Goal: Task Accomplishment & Management: Manage account settings

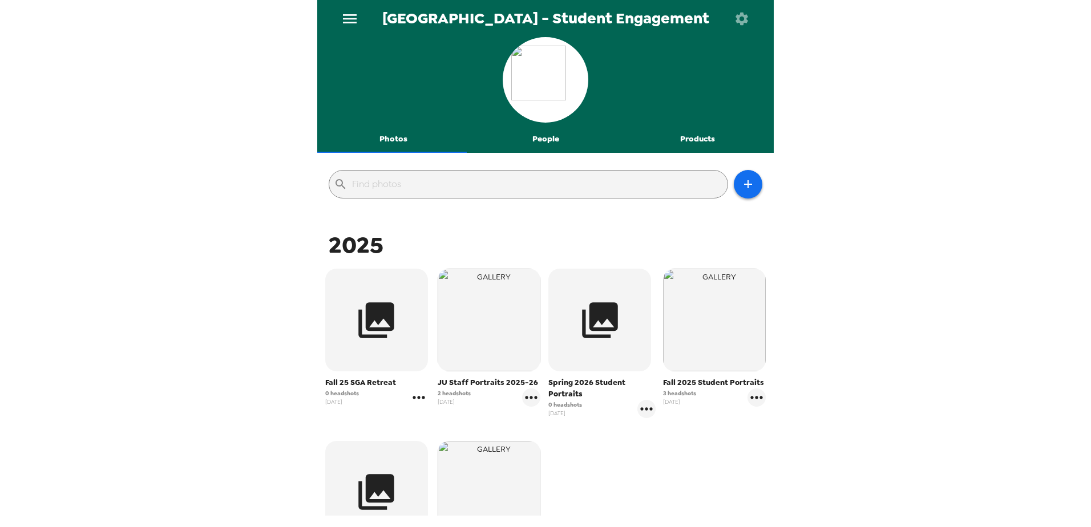
click at [420, 394] on icon "gallery menu" at bounding box center [419, 398] width 18 height 18
click at [432, 413] on li "Edit Shoot" at bounding box center [476, 422] width 134 height 21
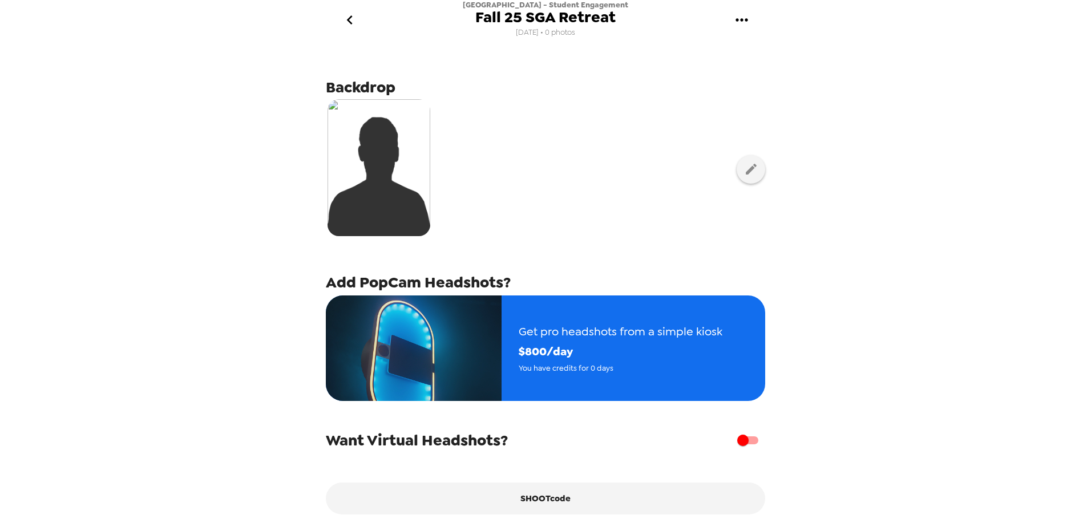
click at [743, 16] on icon "gallery menu" at bounding box center [742, 20] width 18 height 18
click at [781, 49] on span "Edit Shoot" at bounding box center [800, 54] width 95 height 14
click at [531, 14] on span "Fall 25 SGA Retreat" at bounding box center [546, 17] width 140 height 15
click at [564, 22] on span "Fall 25 SGA Retreat" at bounding box center [546, 17] width 140 height 15
click at [356, 17] on icon "go back" at bounding box center [350, 20] width 18 height 18
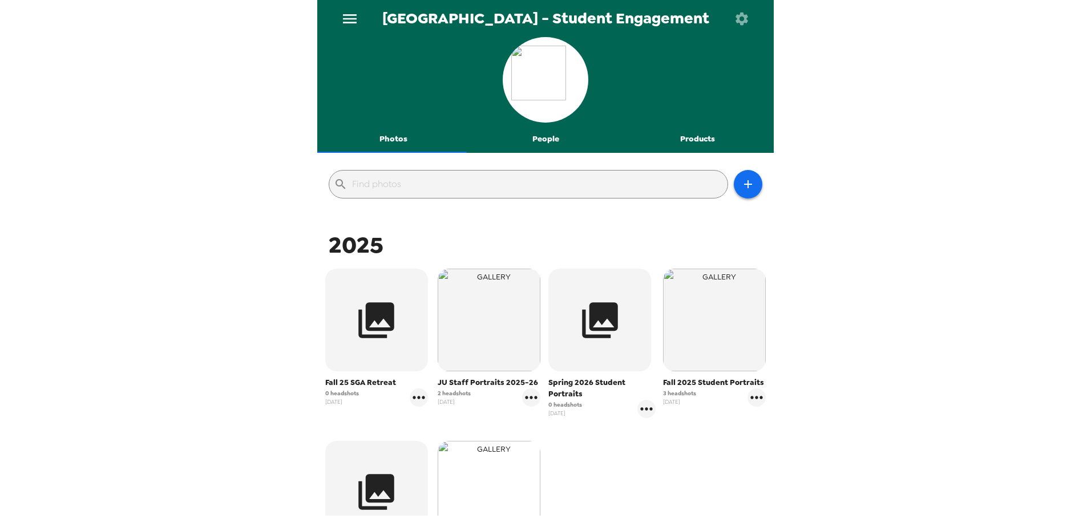
scroll to position [171, 0]
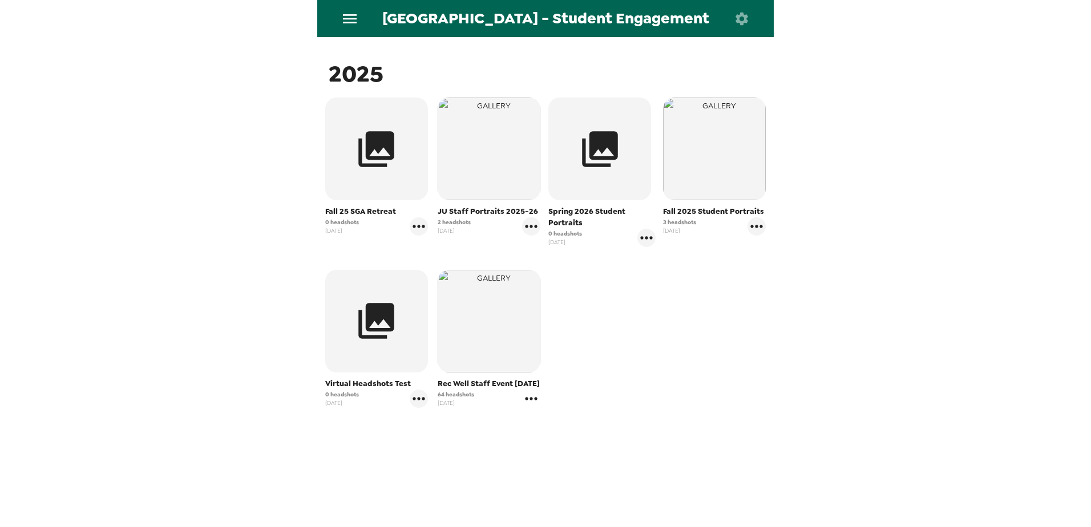
click at [530, 396] on icon "gallery menu" at bounding box center [531, 399] width 18 height 18
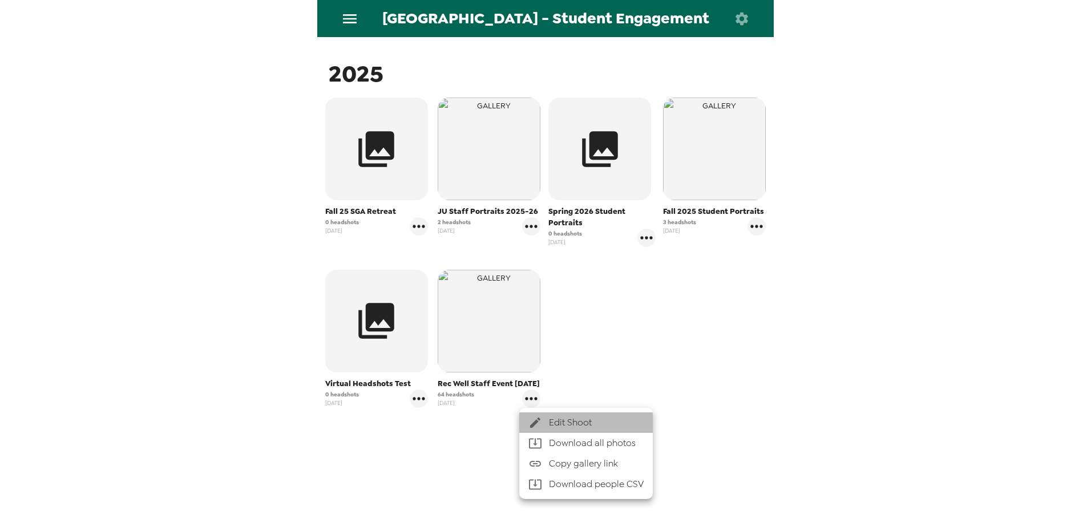
click at [542, 414] on li "Edit Shoot" at bounding box center [586, 423] width 134 height 21
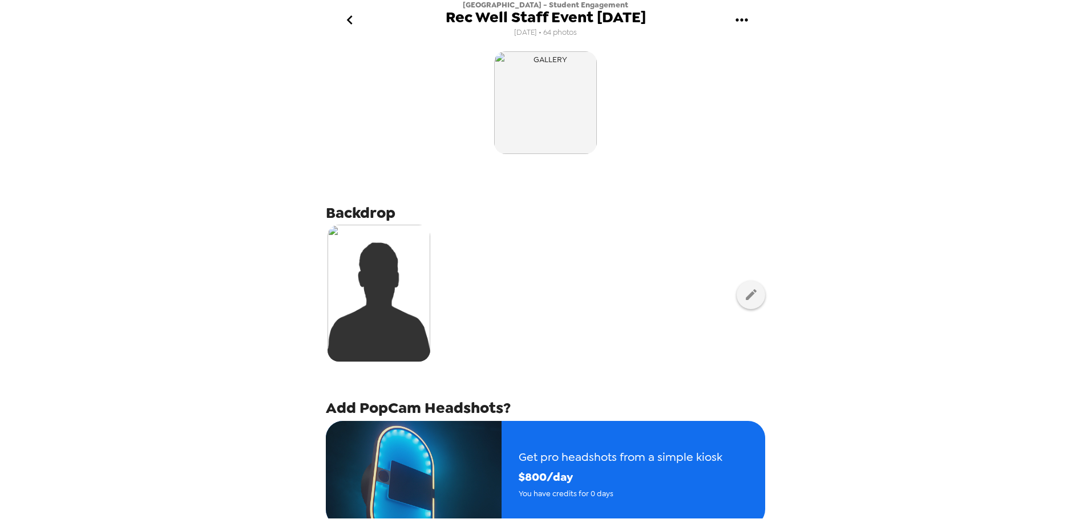
scroll to position [175, 0]
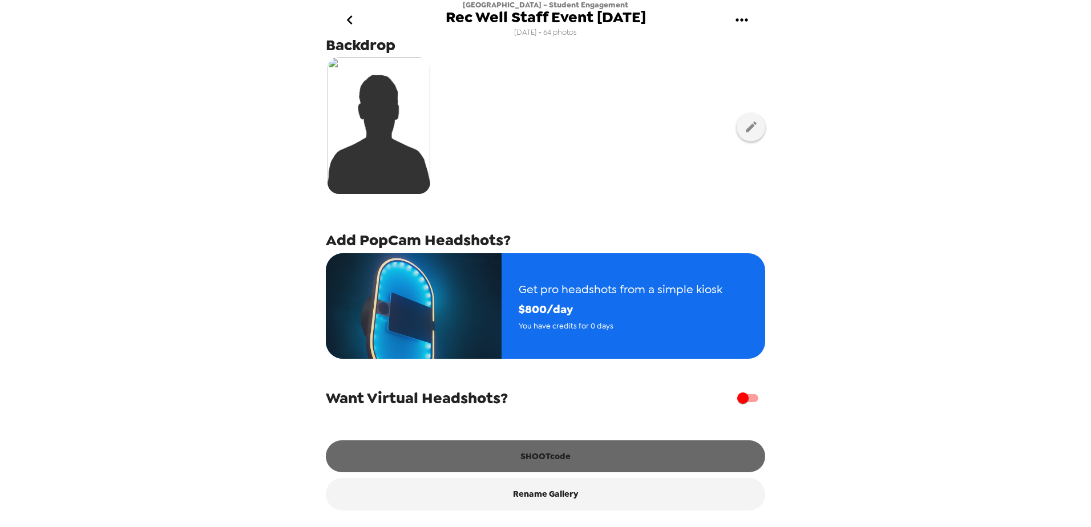
click at [554, 457] on button "SHOOTcode" at bounding box center [546, 457] width 440 height 32
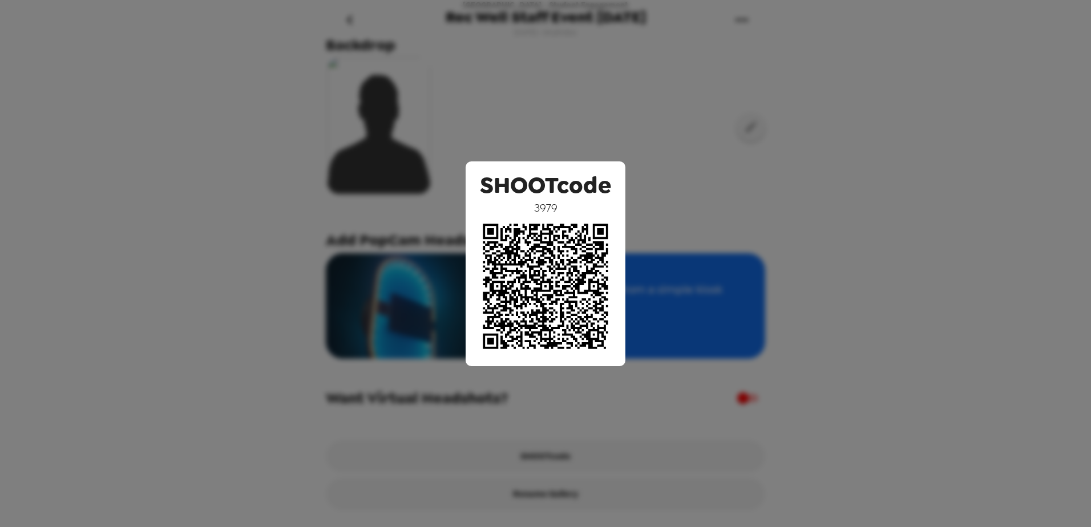
click at [243, 194] on div "SHOOTcode 3979" at bounding box center [545, 263] width 1091 height 527
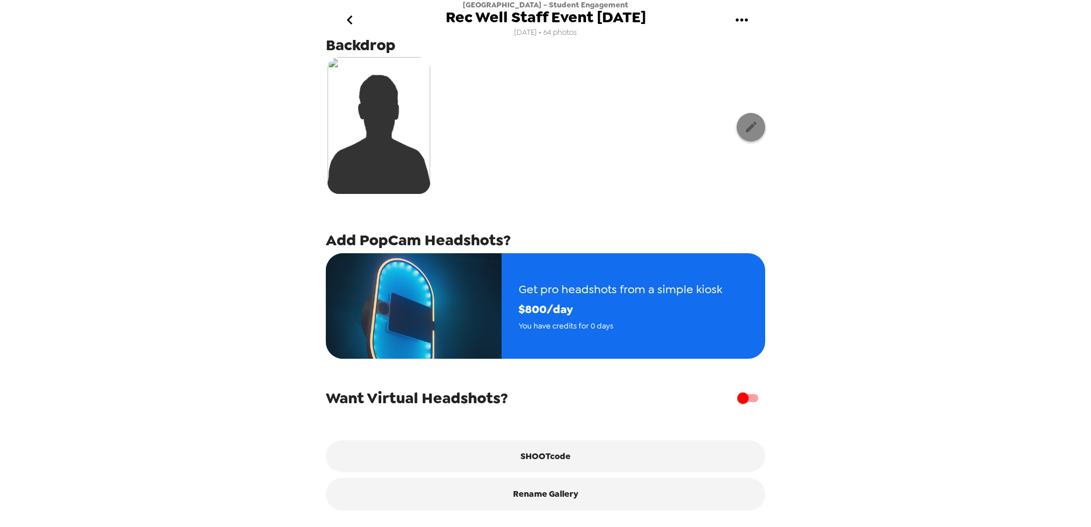
click at [737, 122] on button "button" at bounding box center [751, 127] width 29 height 29
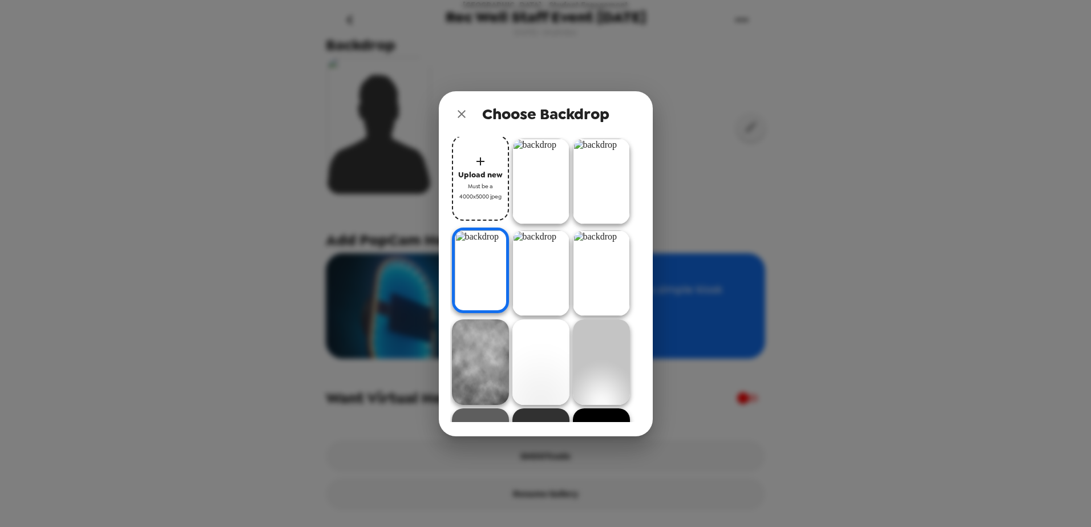
click at [550, 264] on img at bounding box center [541, 274] width 57 height 86
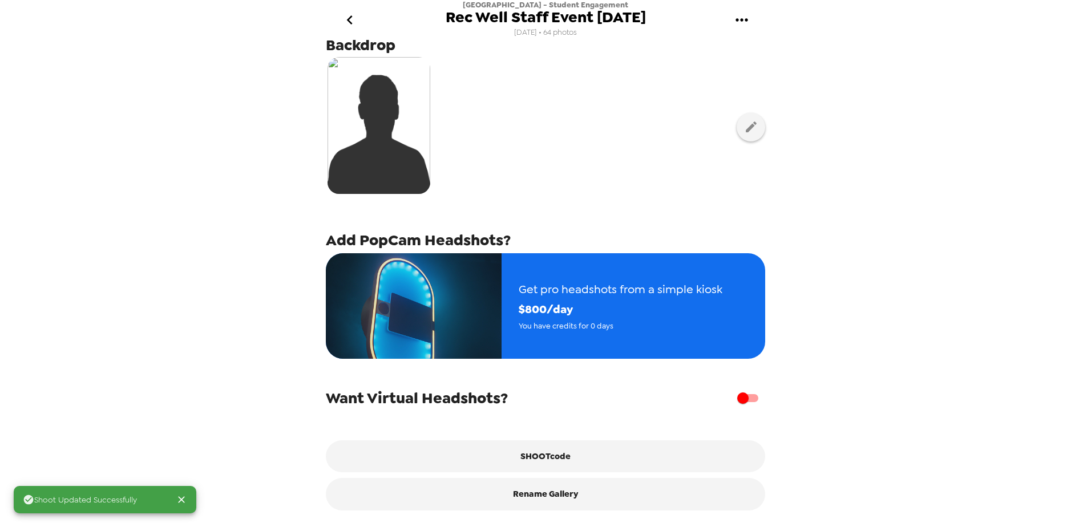
click at [154, 101] on div "Shoot Updated Successfully [GEOGRAPHIC_DATA] - Student Engagement Rec Well Staf…" at bounding box center [545, 263] width 1091 height 527
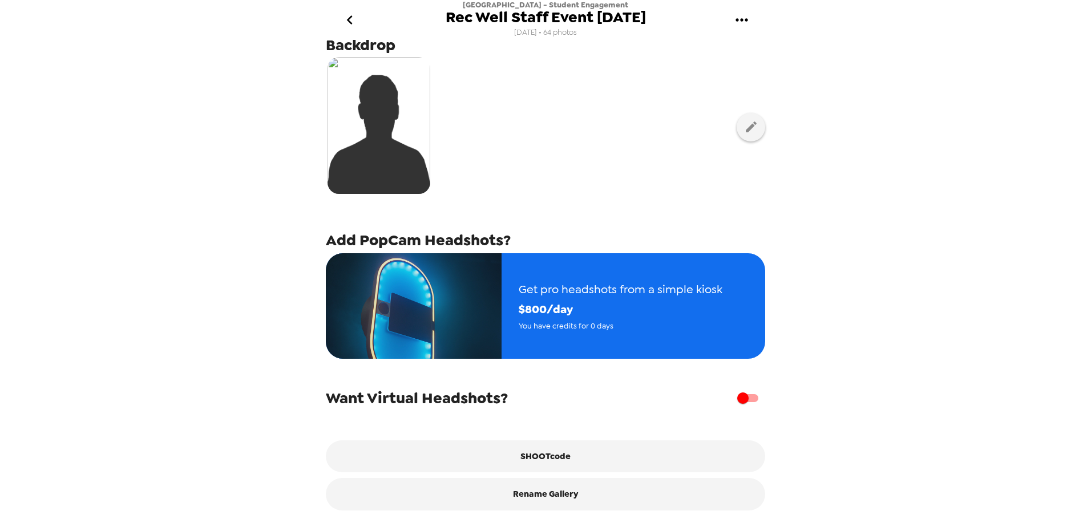
click at [352, 19] on icon "go back" at bounding box center [350, 20] width 18 height 18
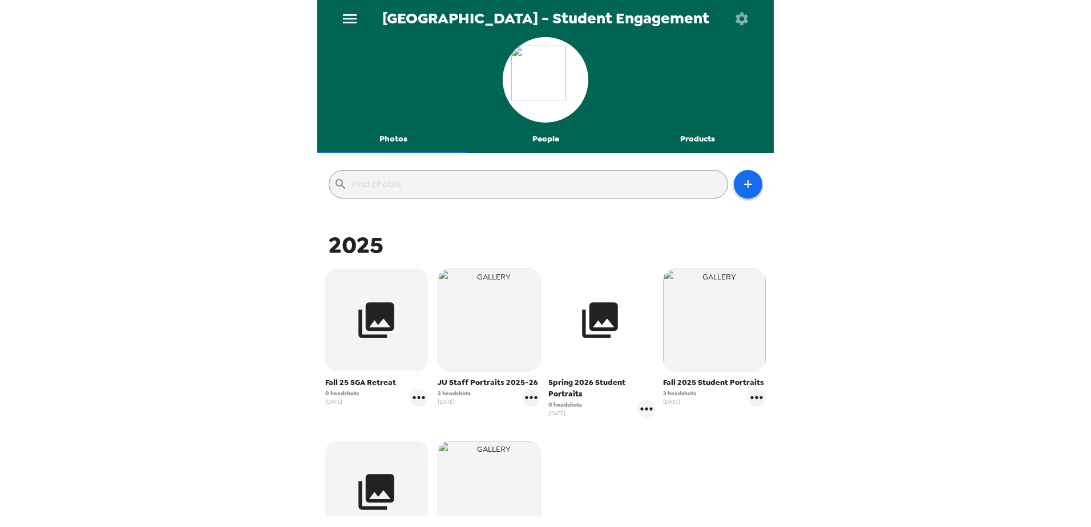
scroll to position [114, 0]
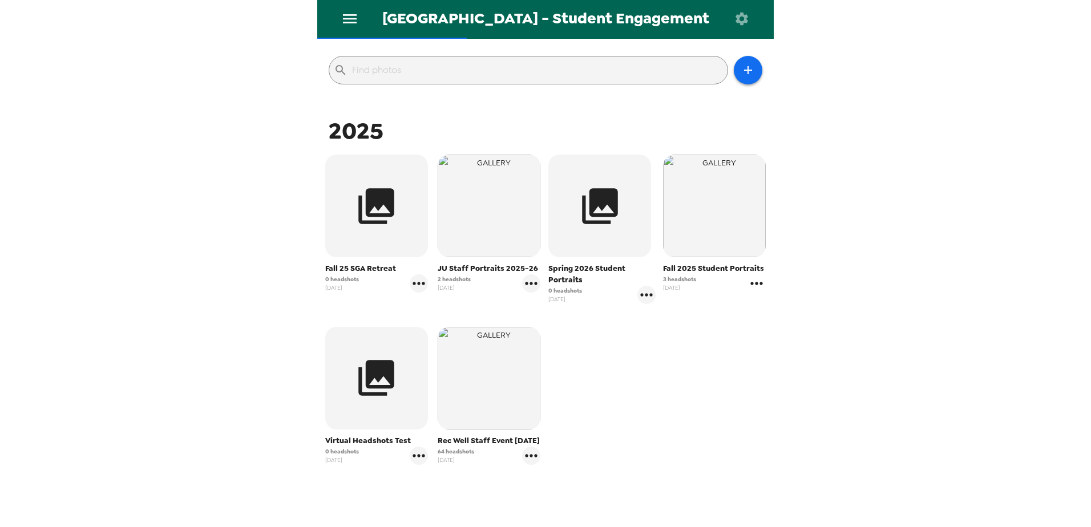
click at [750, 281] on icon "gallery menu" at bounding box center [757, 284] width 18 height 18
click at [763, 305] on div at bounding box center [760, 308] width 21 height 14
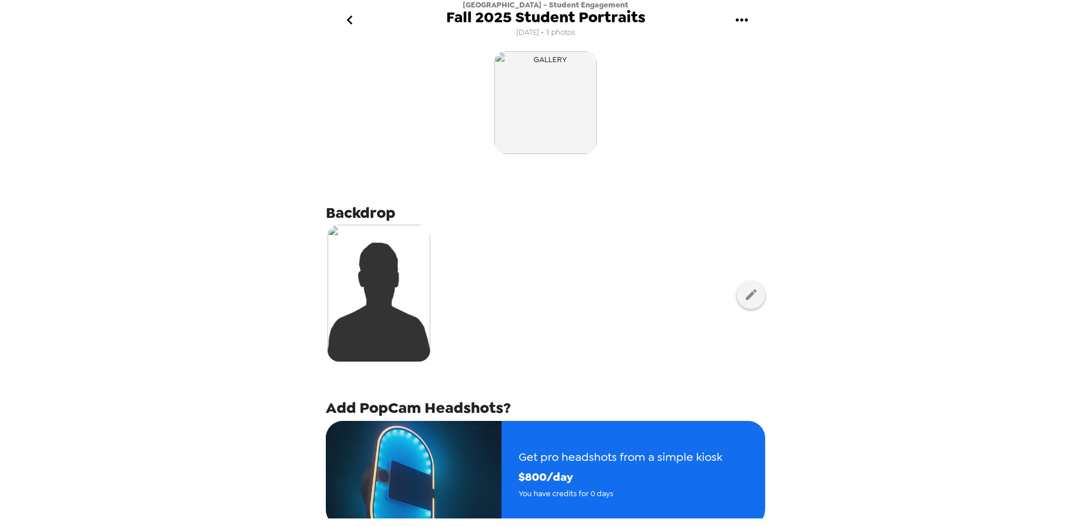
scroll to position [175, 0]
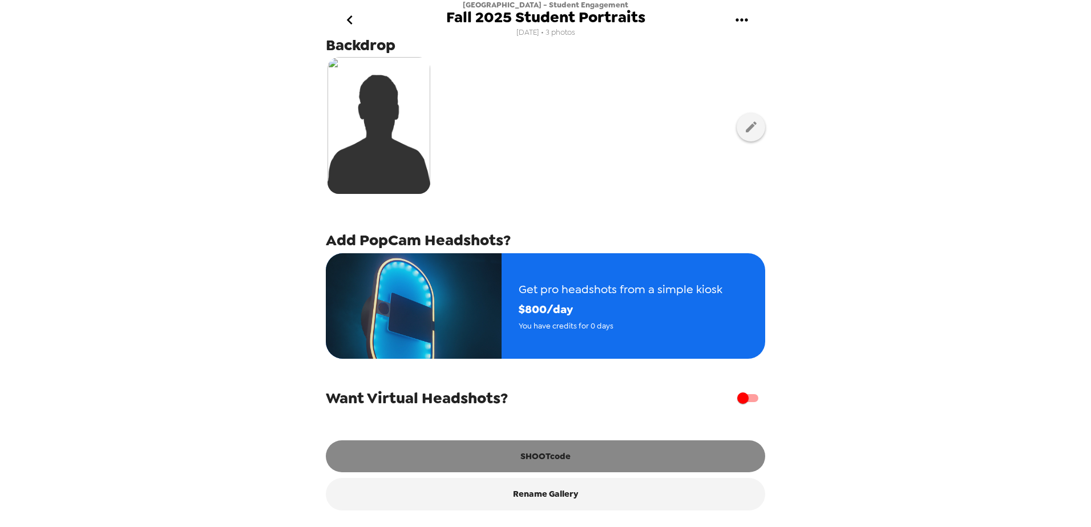
click at [550, 460] on button "SHOOTcode" at bounding box center [546, 457] width 440 height 32
